Goal: Information Seeking & Learning: Learn about a topic

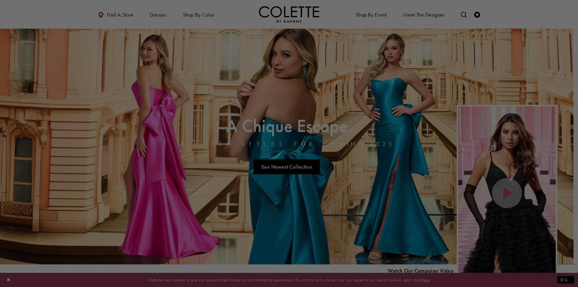
drag, startPoint x: 286, startPoint y: 194, endPoint x: 296, endPoint y: 186, distance: 11.8
click at [288, 194] on div at bounding box center [292, 145] width 584 height 290
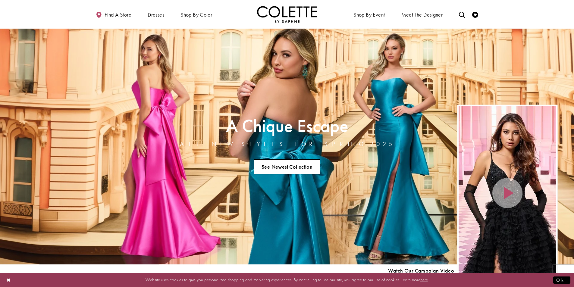
click at [307, 168] on link "See Newest Collection" at bounding box center [287, 166] width 67 height 15
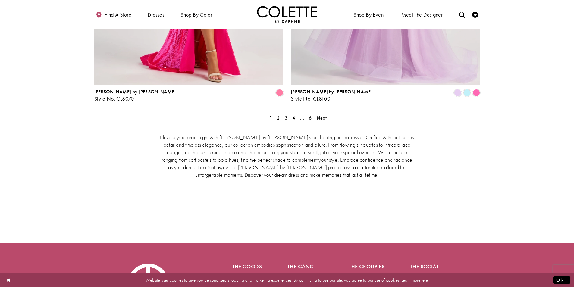
scroll to position [1265, 0]
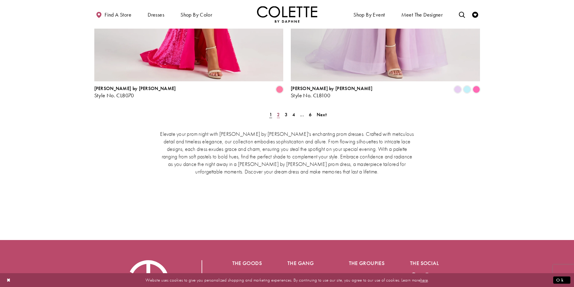
click at [278, 111] on span "2" at bounding box center [278, 114] width 3 height 6
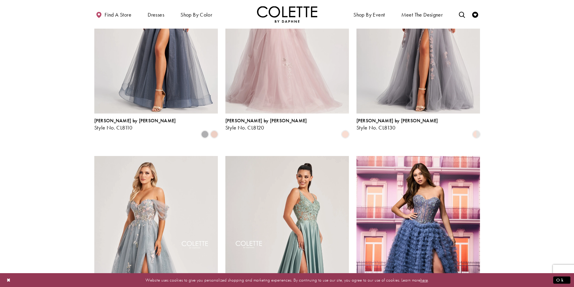
scroll to position [154, 0]
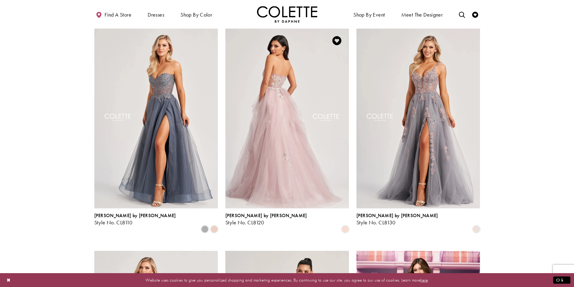
click at [271, 115] on img "Visit Colette by Daphne Style No. CL8120 Page" at bounding box center [286, 118] width 123 height 179
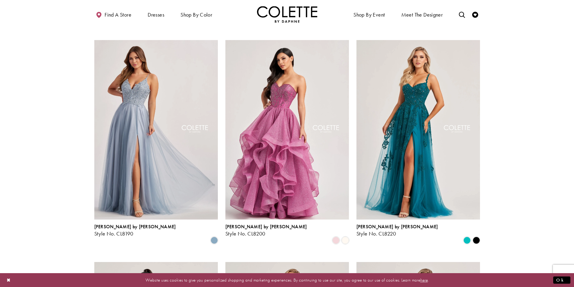
scroll to position [606, 0]
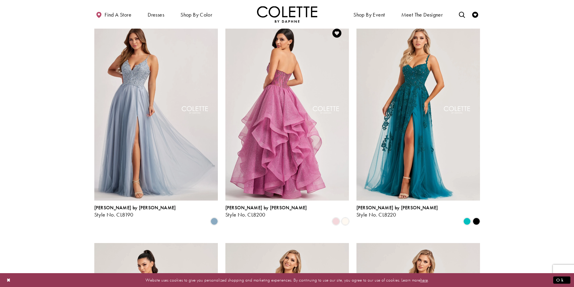
click at [289, 117] on img "Visit Colette by Daphne Style No. CL8200 Page" at bounding box center [286, 110] width 123 height 179
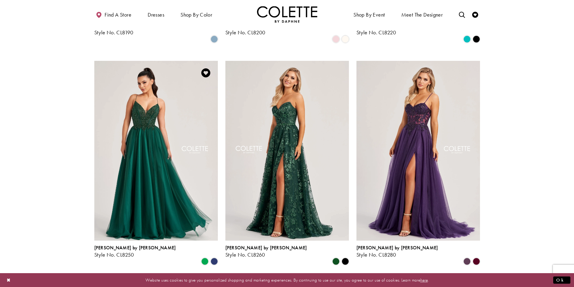
scroll to position [787, 0]
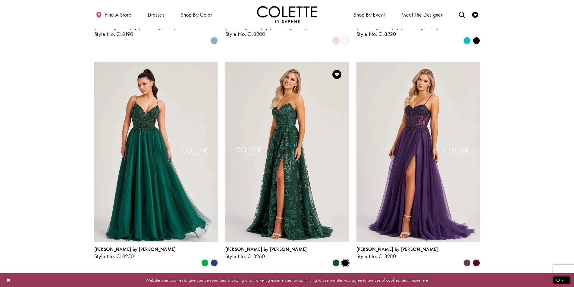
click at [344, 259] on span "Product List" at bounding box center [344, 262] width 7 height 7
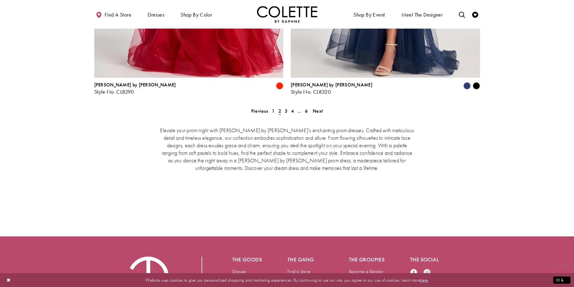
scroll to position [1268, 0]
click at [287, 107] on span "3" at bounding box center [286, 110] width 3 height 6
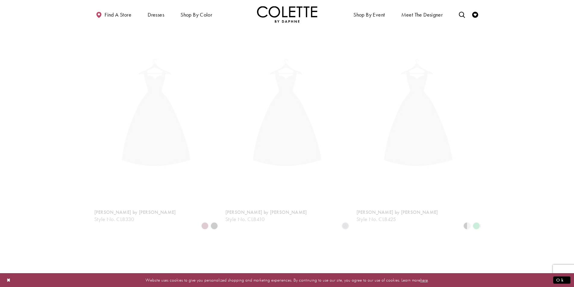
scroll to position [154, 0]
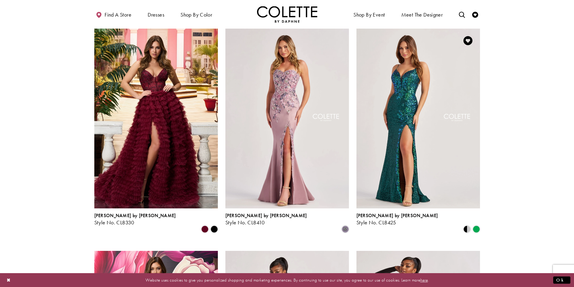
click at [412, 99] on img "Visit Colette by Daphne Style No. CL8425 Page" at bounding box center [417, 118] width 123 height 179
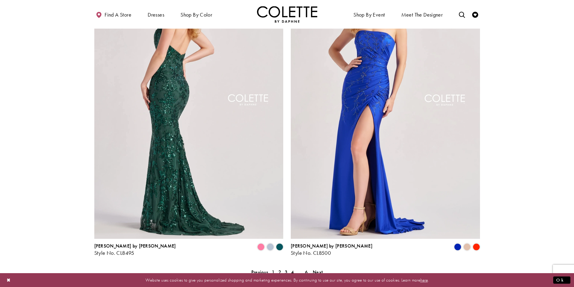
scroll to position [1118, 0]
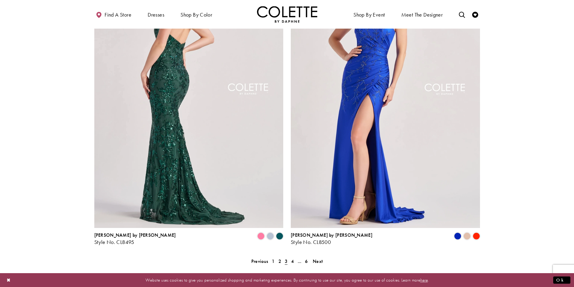
click at [186, 119] on img "Visit Colette by Daphne Style No. CL8495 Page" at bounding box center [188, 90] width 189 height 275
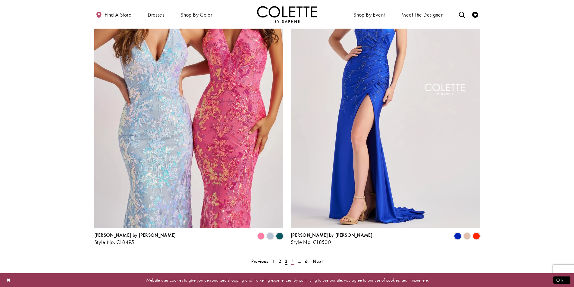
click at [293, 258] on span "4" at bounding box center [292, 261] width 3 height 6
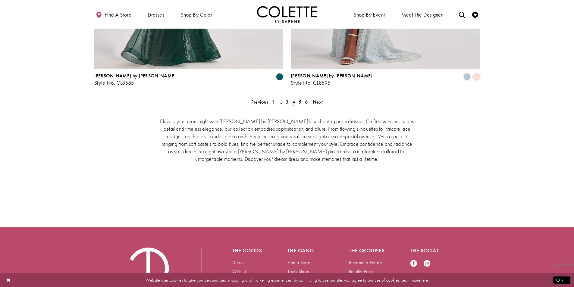
scroll to position [1299, 0]
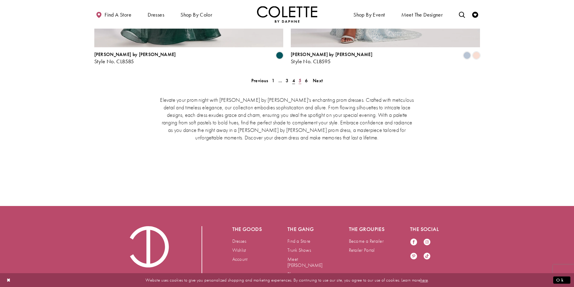
click at [300, 77] on span "5" at bounding box center [299, 80] width 3 height 6
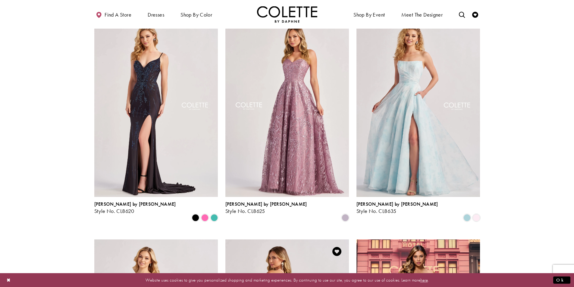
scroll to position [305, 0]
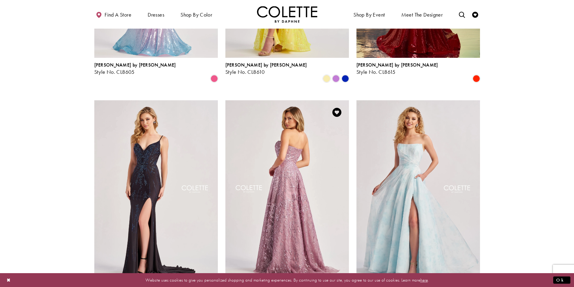
click at [293, 190] on img "Visit Colette by Daphne Style No. CL8625 Page" at bounding box center [286, 189] width 123 height 179
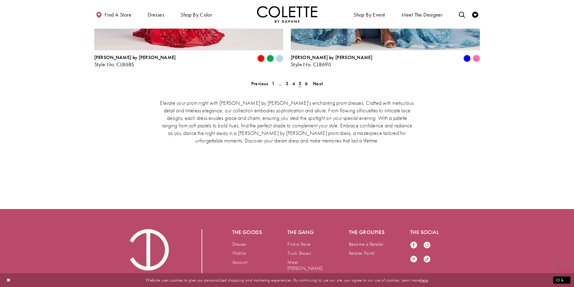
scroll to position [1299, 0]
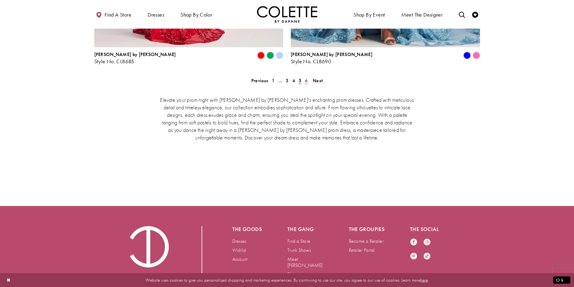
click at [307, 77] on span "6" at bounding box center [306, 80] width 3 height 6
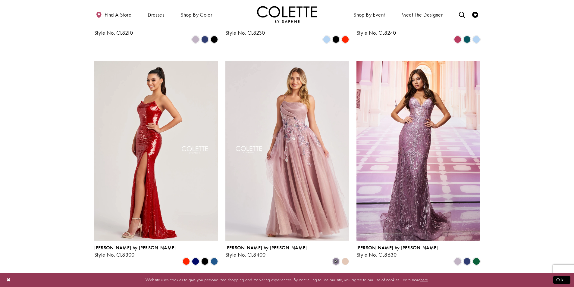
scroll to position [557, 0]
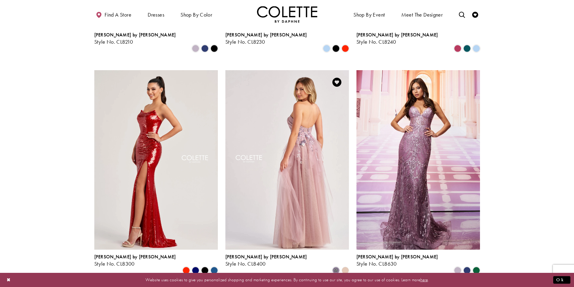
click at [290, 137] on img "Visit Colette by Daphne Style No. CL8400 Page" at bounding box center [286, 159] width 123 height 179
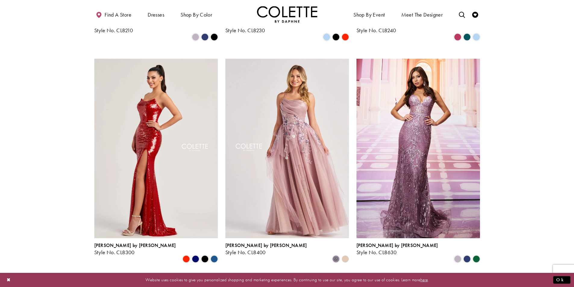
scroll to position [587, 0]
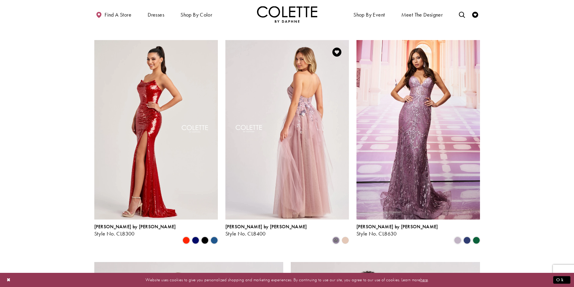
click at [301, 99] on img "Visit Colette by Daphne Style No. CL8400 Page" at bounding box center [286, 129] width 123 height 179
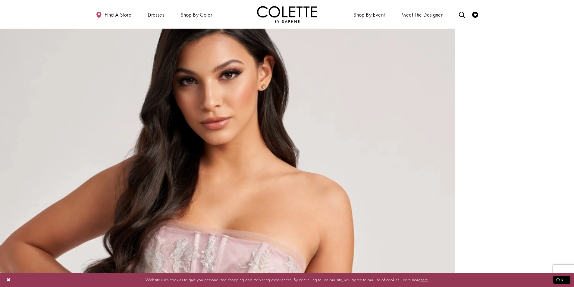
scroll to position [622, 0]
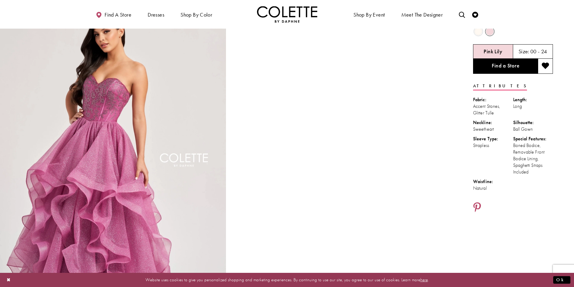
scroll to position [30, 0]
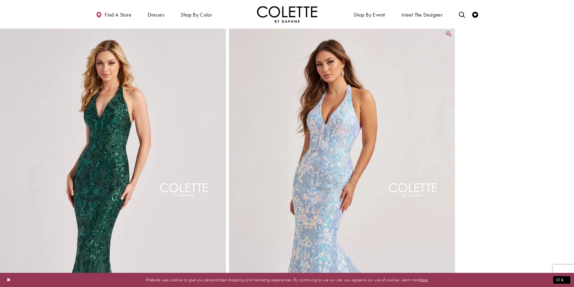
scroll to position [753, 0]
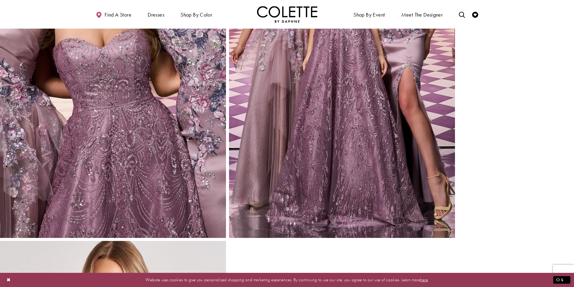
scroll to position [542, 0]
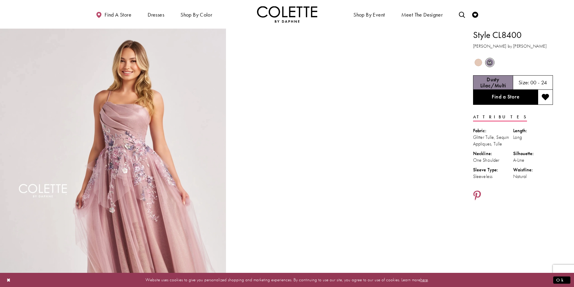
click at [477, 61] on span "Product color controls state depends on size chosen" at bounding box center [478, 63] width 8 height 8
click at [490, 80] on h5 "Champagne Multi" at bounding box center [492, 82] width 39 height 12
click at [489, 64] on span "m" at bounding box center [490, 63] width 8 height 8
click at [488, 83] on h5 "Dusty Lilac/Multi" at bounding box center [492, 82] width 39 height 12
click at [488, 82] on h5 "Dusty Lilac/Multi" at bounding box center [492, 82] width 39 height 12
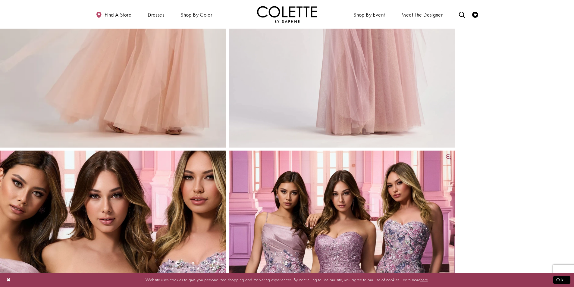
scroll to position [452, 0]
